Goal: Task Accomplishment & Management: Complete application form

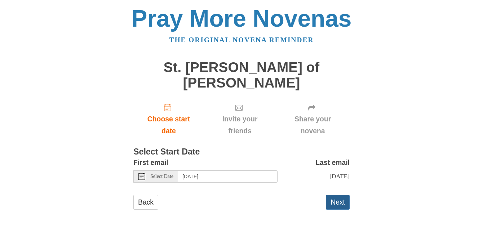
click at [340, 195] on button "Next" at bounding box center [338, 202] width 24 height 15
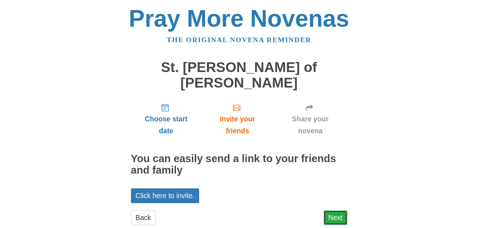
click at [337, 210] on link "Next" at bounding box center [335, 217] width 24 height 15
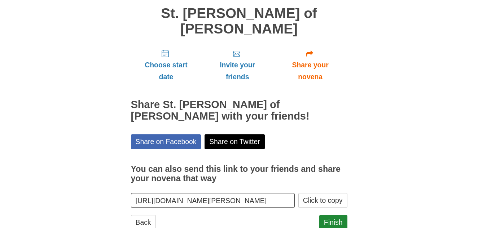
scroll to position [61, 0]
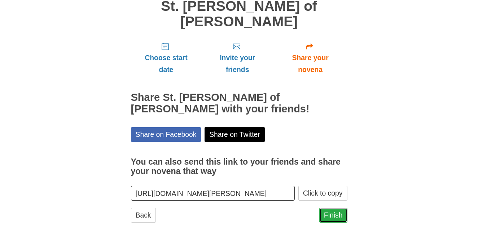
click at [327, 208] on link "Finish" at bounding box center [333, 215] width 28 height 15
